Goal: Information Seeking & Learning: Understand process/instructions

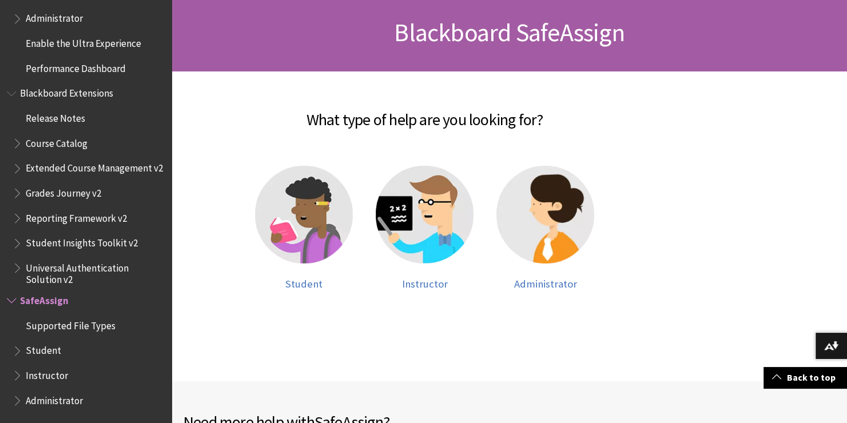
scroll to position [169, 0]
click at [304, 213] on img at bounding box center [304, 214] width 98 height 98
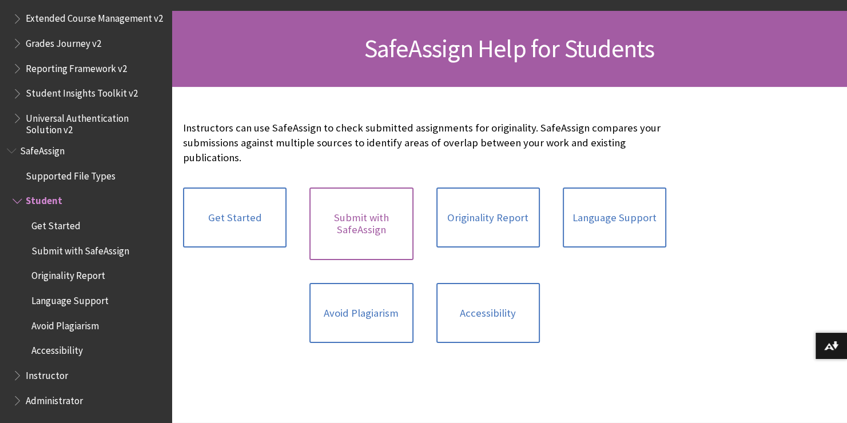
scroll to position [159, 0]
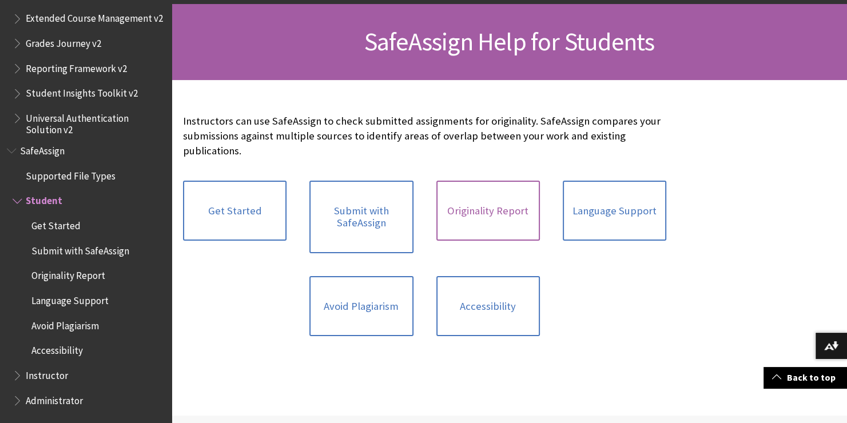
click at [475, 204] on link "Originality Report" at bounding box center [488, 211] width 104 height 61
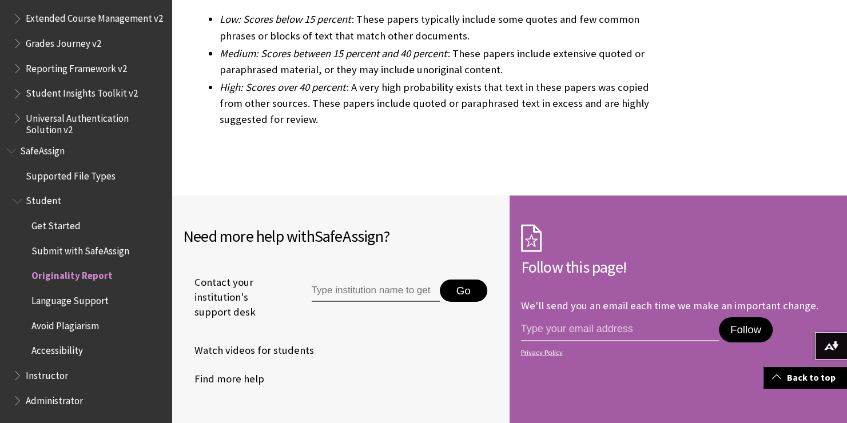
scroll to position [3652, 0]
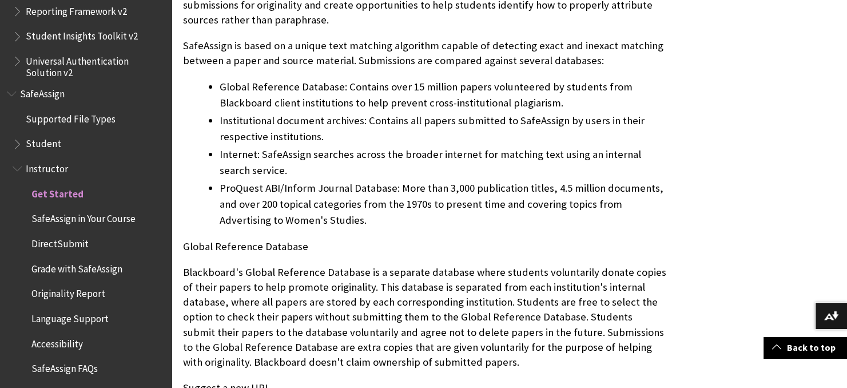
scroll to position [588, 0]
